Goal: Task Accomplishment & Management: Use online tool/utility

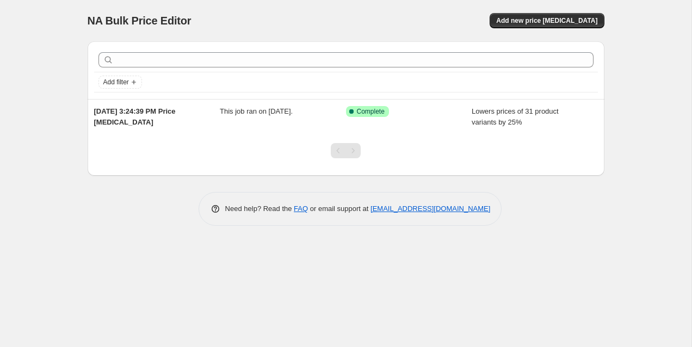
click at [122, 233] on div "NA Bulk Price Editor. This page is ready NA Bulk Price Editor Add new price [ME…" at bounding box center [346, 121] width 543 height 242
click at [564, 22] on span "Add new price [MEDICAL_DATA]" at bounding box center [546, 20] width 101 height 9
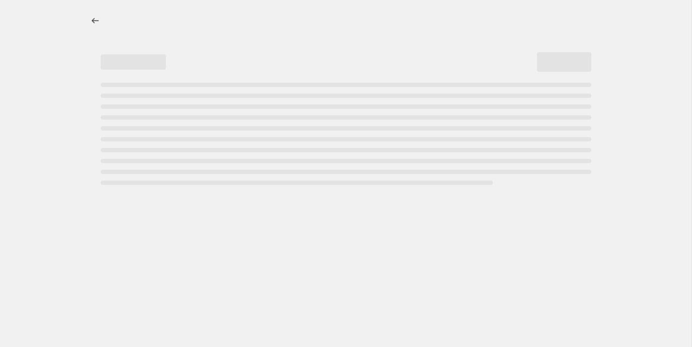
select select "percentage"
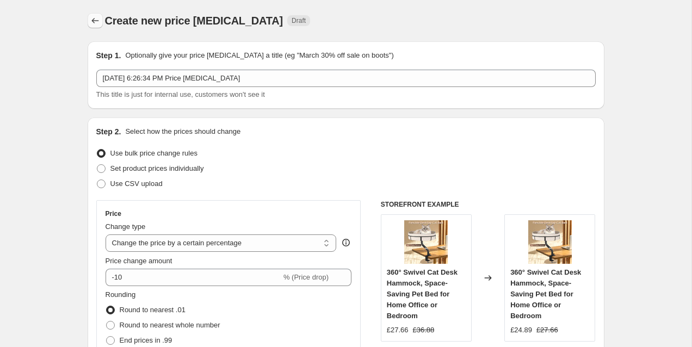
click at [90, 19] on icon "Price change jobs" at bounding box center [95, 20] width 11 height 11
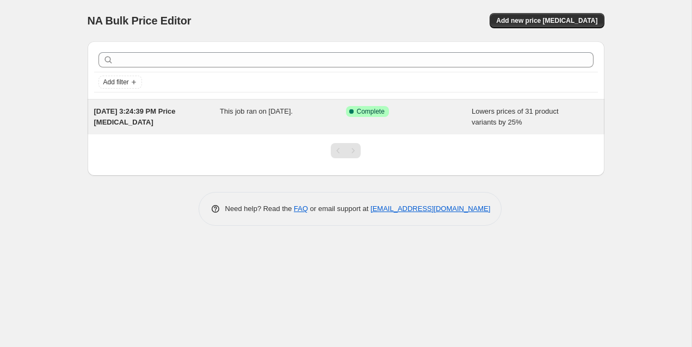
click at [293, 107] on span "This job ran on August 25, 2025." at bounding box center [256, 111] width 73 height 8
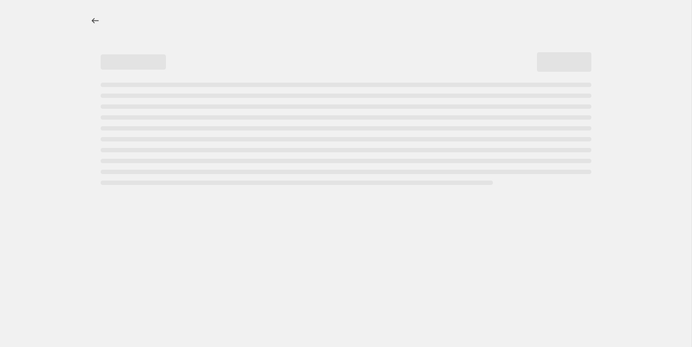
select select "percentage"
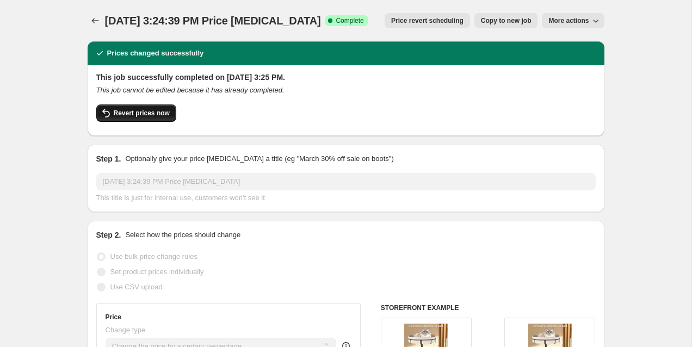
click at [140, 115] on span "Revert prices now" at bounding box center [142, 113] width 56 height 9
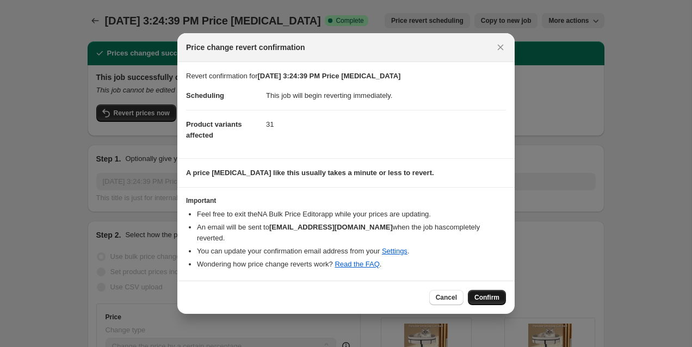
click at [491, 294] on span "Confirm" at bounding box center [487, 297] width 25 height 9
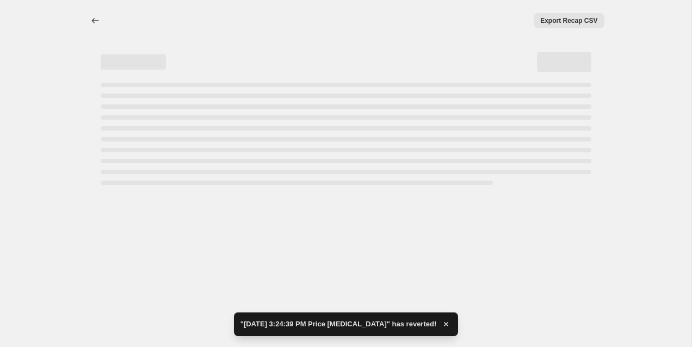
select select "percentage"
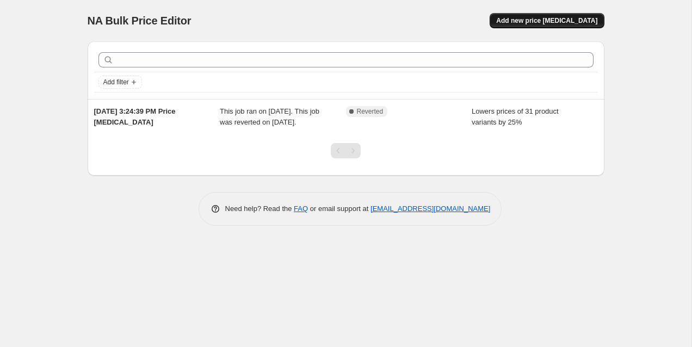
click at [563, 23] on span "Add new price [MEDICAL_DATA]" at bounding box center [546, 20] width 101 height 9
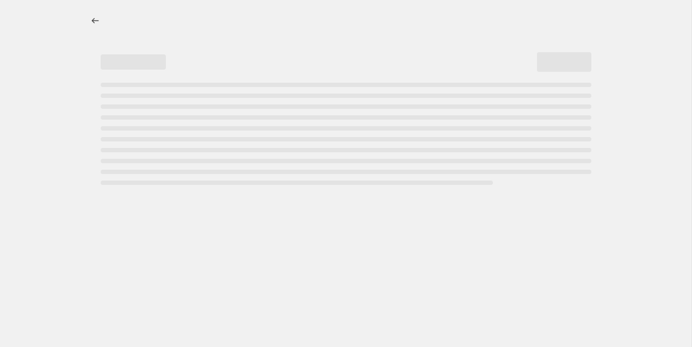
select select "percentage"
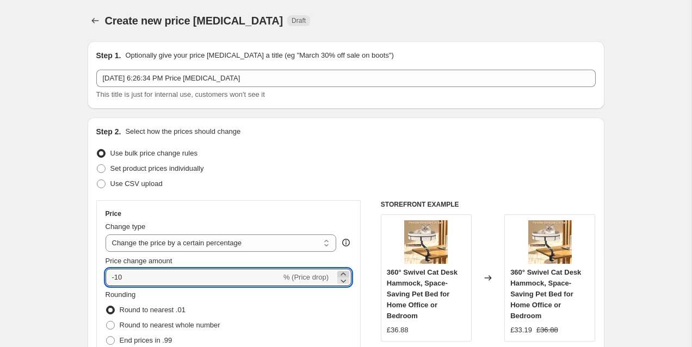
click at [342, 274] on icon at bounding box center [343, 274] width 11 height 11
click at [343, 281] on icon at bounding box center [343, 280] width 11 height 11
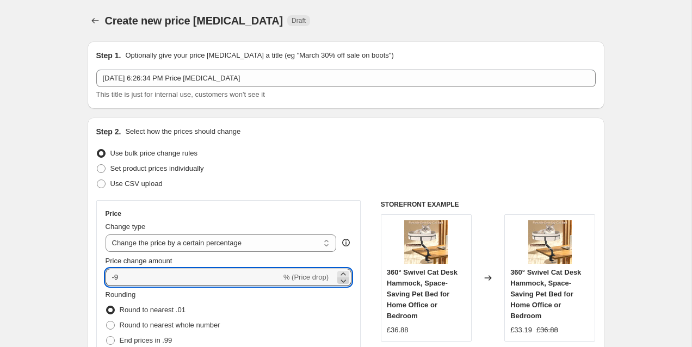
click at [343, 281] on icon at bounding box center [343, 280] width 11 height 11
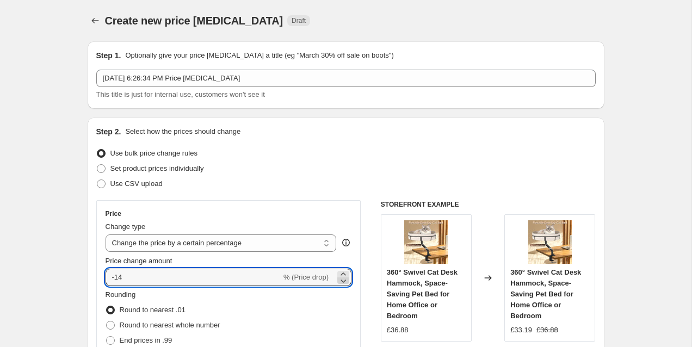
click at [343, 281] on icon at bounding box center [343, 280] width 11 height 11
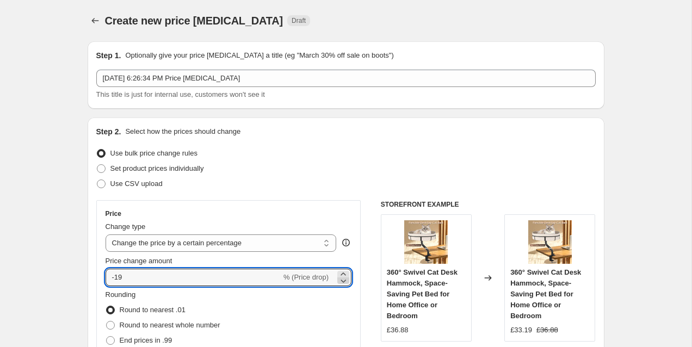
click at [343, 281] on icon at bounding box center [343, 280] width 11 height 11
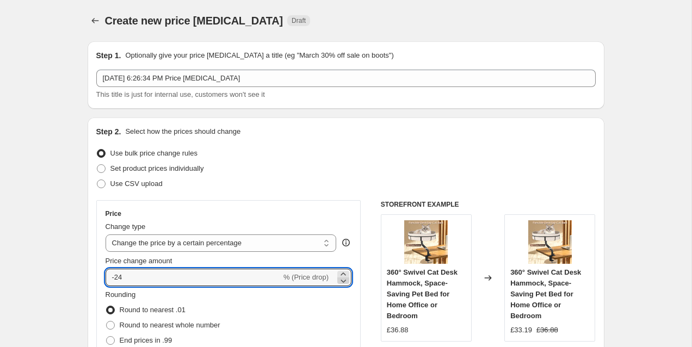
click at [343, 281] on icon at bounding box center [343, 280] width 11 height 11
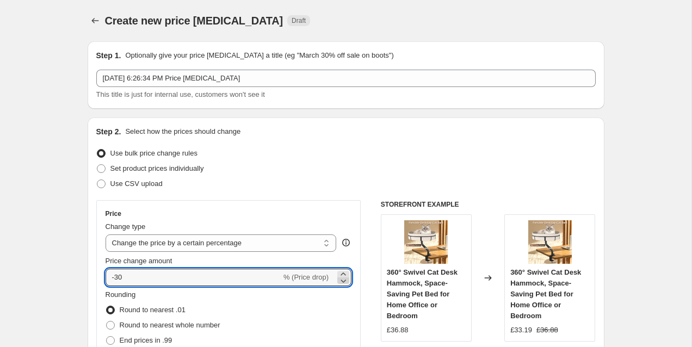
click at [343, 281] on icon at bounding box center [343, 280] width 11 height 11
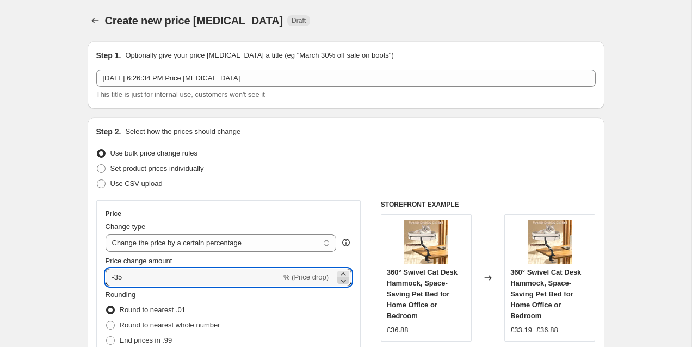
click at [343, 281] on icon at bounding box center [343, 280] width 11 height 11
click at [342, 282] on icon at bounding box center [343, 280] width 11 height 11
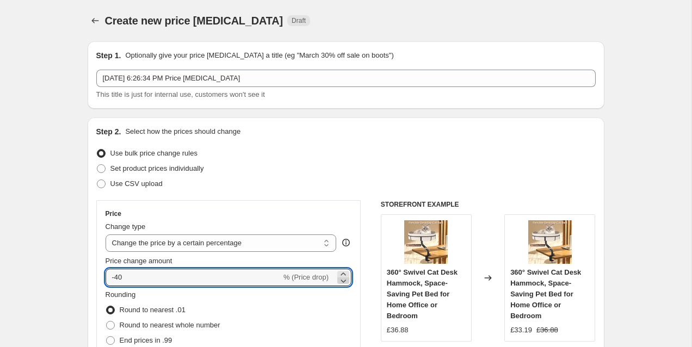
click at [342, 282] on icon at bounding box center [343, 280] width 11 height 11
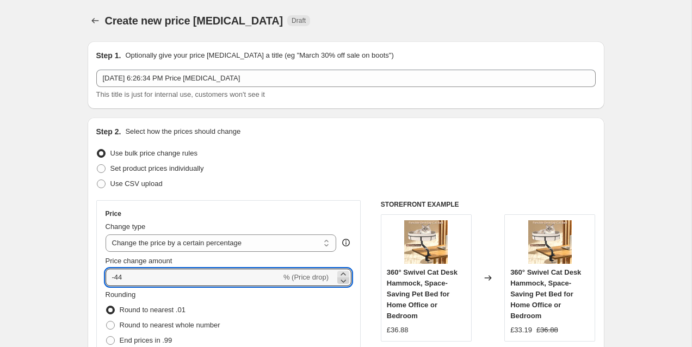
type input "-45"
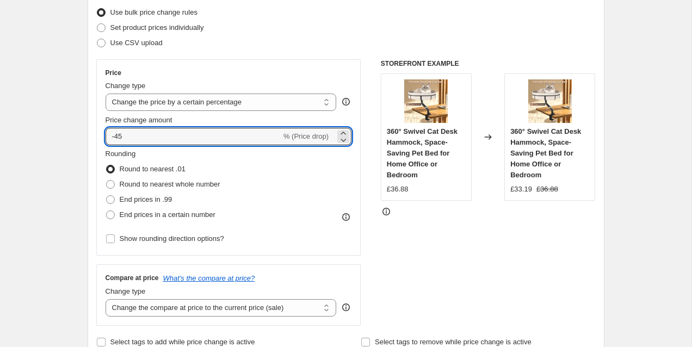
scroll to position [153, 0]
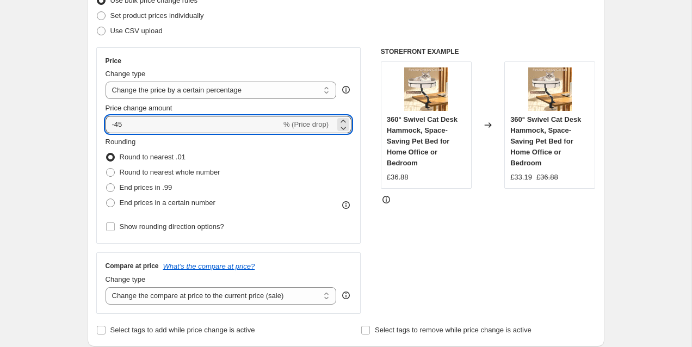
click at [460, 279] on div "STOREFRONT EXAMPLE 360° Swivel Cat Desk Hammock, Space-Saving Pet Bed for Home …" at bounding box center [488, 180] width 215 height 267
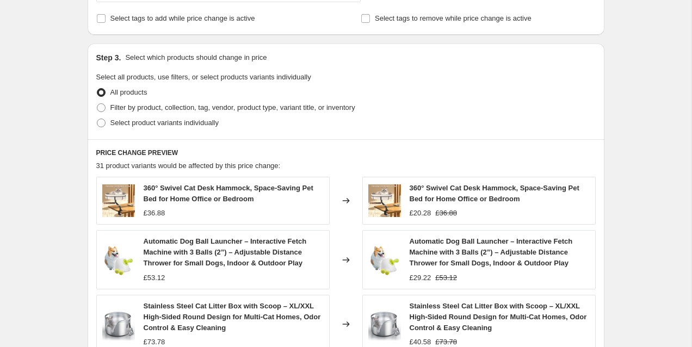
scroll to position [802, 0]
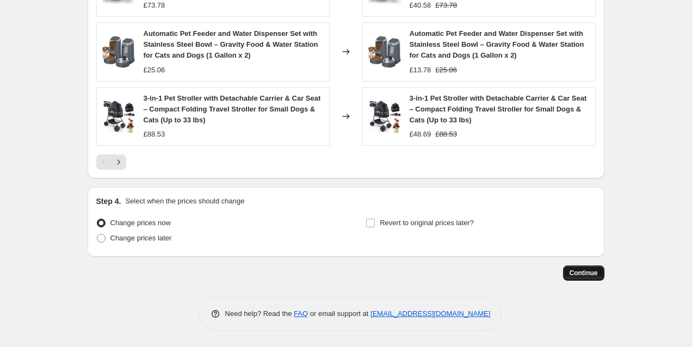
click at [589, 274] on span "Continue" at bounding box center [584, 273] width 28 height 9
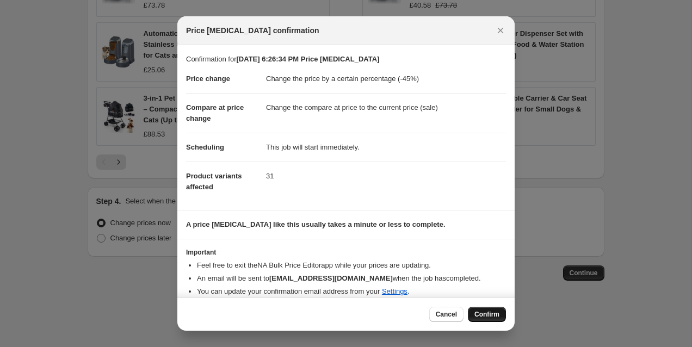
click at [501, 315] on button "Confirm" at bounding box center [487, 314] width 38 height 15
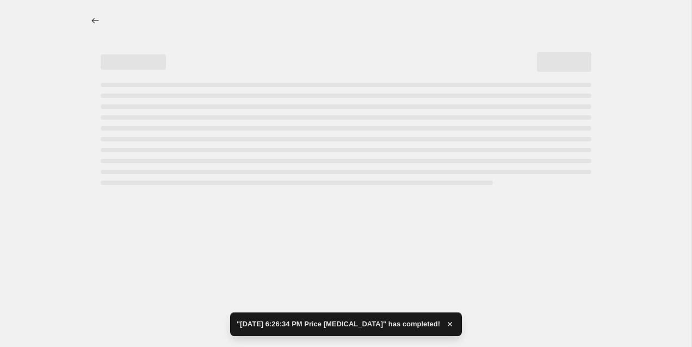
select select "percentage"
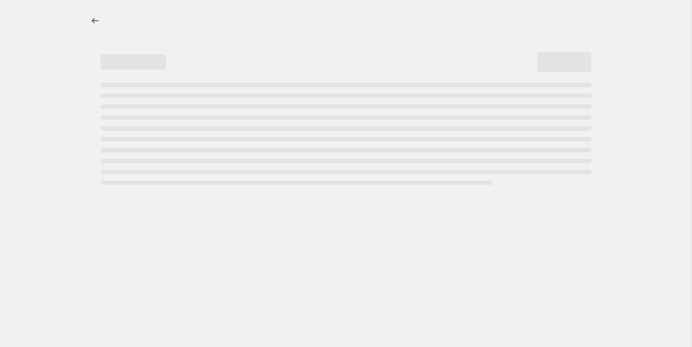
select select "percentage"
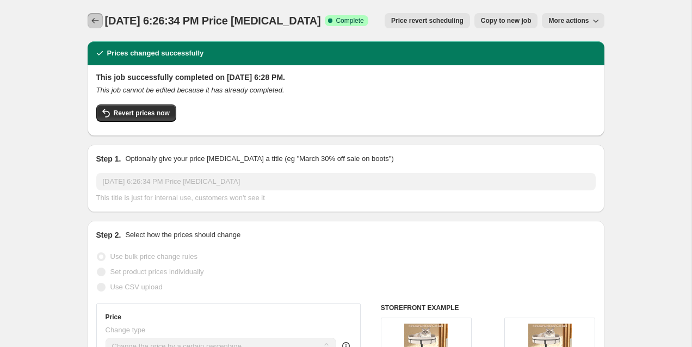
click at [93, 16] on icon "Price change jobs" at bounding box center [95, 20] width 11 height 11
